Goal: Task Accomplishment & Management: Complete application form

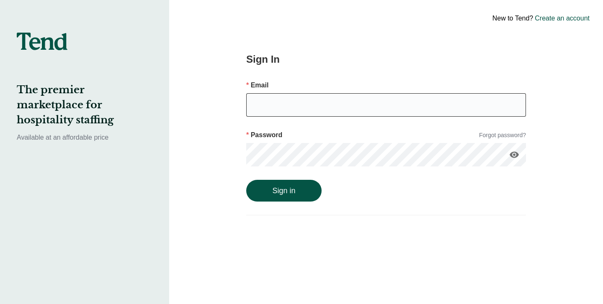
click at [295, 109] on input "email" at bounding box center [386, 104] width 280 height 23
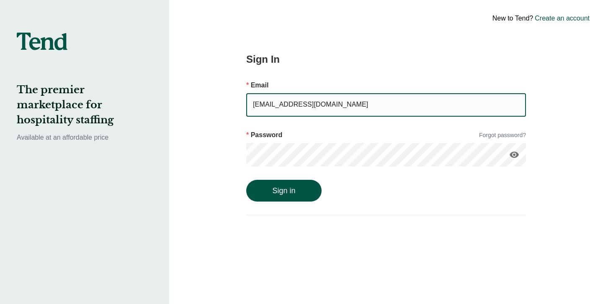
type input "[EMAIL_ADDRESS][DOMAIN_NAME]"
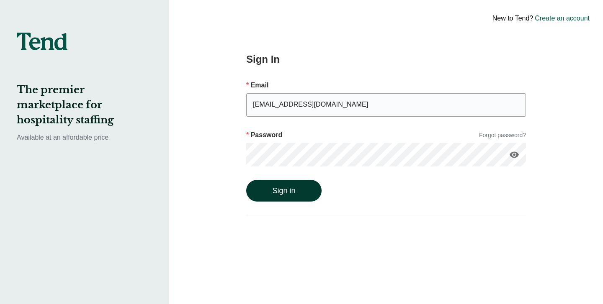
click at [275, 197] on button "Sign in" at bounding box center [283, 191] width 75 height 22
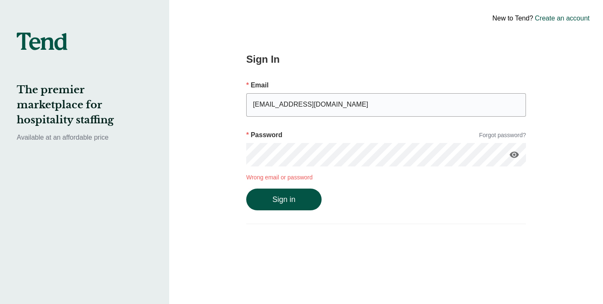
click at [246, 189] on button "Sign in" at bounding box center [283, 200] width 75 height 22
click at [496, 137] on link "Forgot password?" at bounding box center [502, 135] width 47 height 9
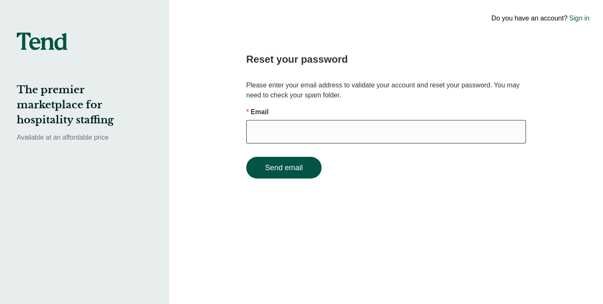
click at [393, 130] on input "email" at bounding box center [386, 131] width 280 height 23
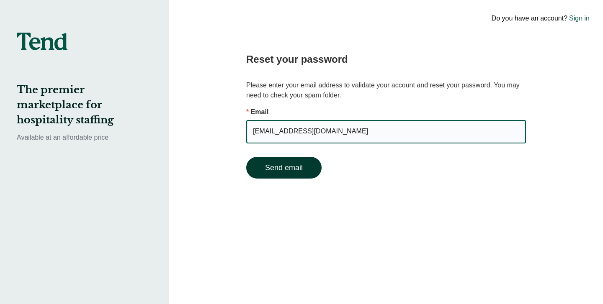
type input "[EMAIL_ADDRESS][DOMAIN_NAME]"
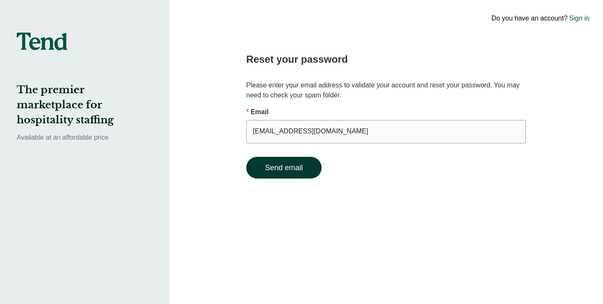
click at [285, 159] on button "Send email" at bounding box center [283, 168] width 75 height 22
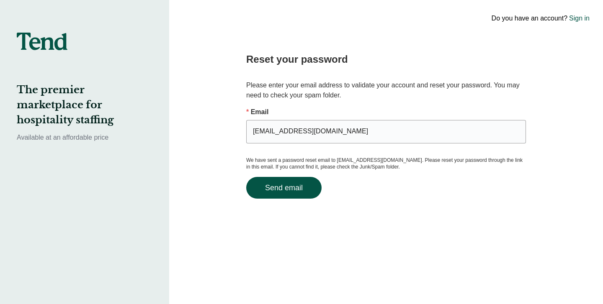
click at [577, 16] on link "Sign in" at bounding box center [579, 18] width 21 height 10
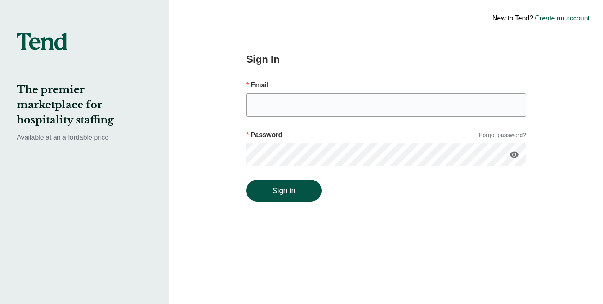
click at [548, 22] on link "Create an account" at bounding box center [562, 18] width 55 height 10
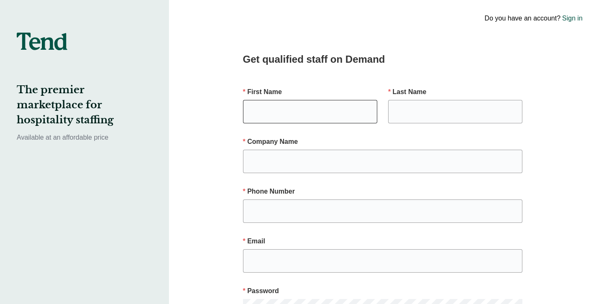
click at [316, 112] on input "text" at bounding box center [310, 111] width 134 height 23
type input "[PERSON_NAME]"
type input "n"
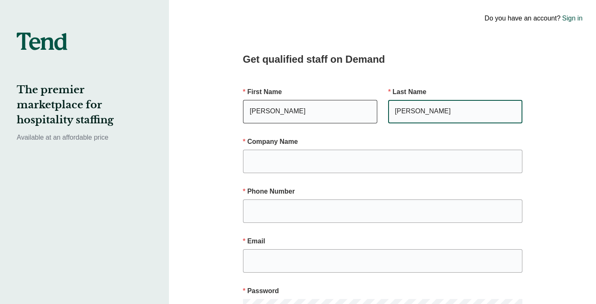
type input "[PERSON_NAME]"
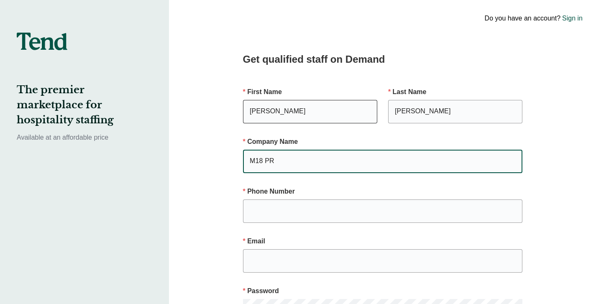
type input "M18 PR"
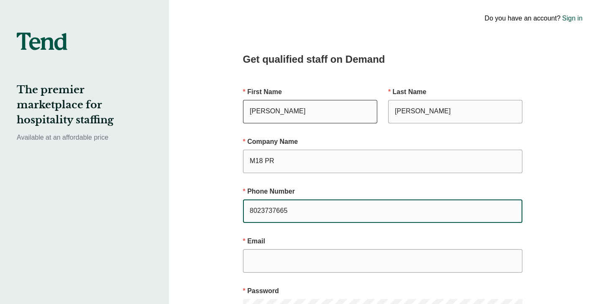
scroll to position [99, 0]
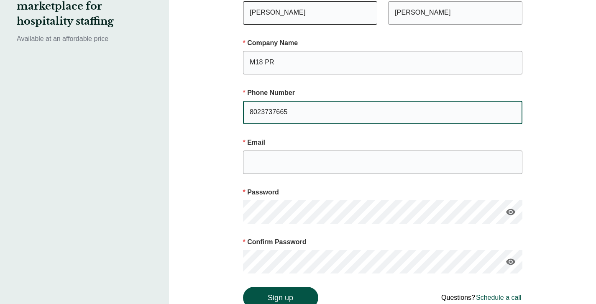
type input "8023737665"
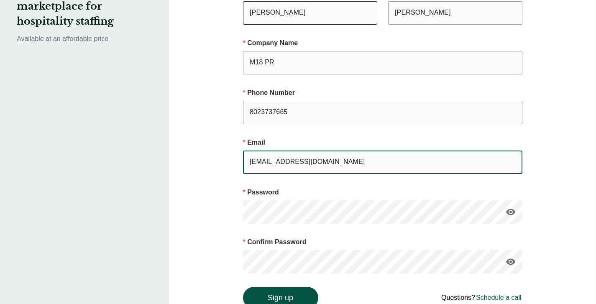
type input "[EMAIL_ADDRESS][DOMAIN_NAME]"
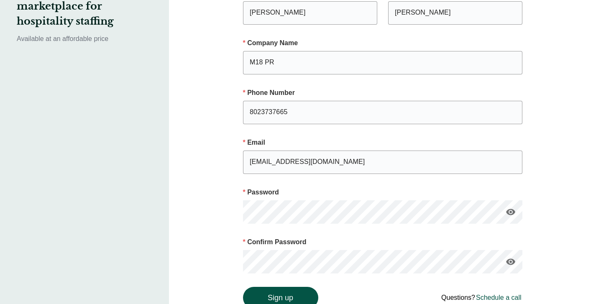
click at [513, 209] on icon "visibility" at bounding box center [511, 212] width 10 height 10
click at [512, 262] on icon "visibility" at bounding box center [511, 262] width 10 height 10
click at [271, 296] on button "Sign up" at bounding box center [280, 298] width 75 height 22
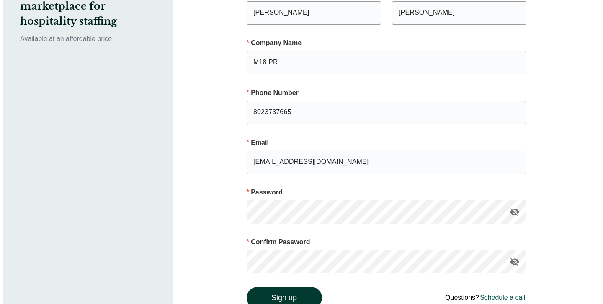
scroll to position [0, 0]
